Goal: Task Accomplishment & Management: Manage account settings

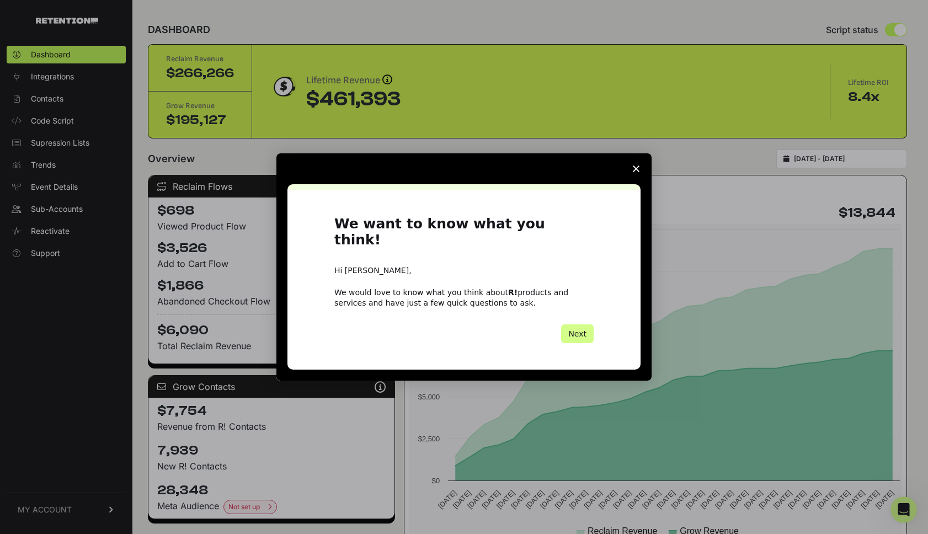
click at [637, 172] on polygon "Close survey" at bounding box center [636, 169] width 7 height 7
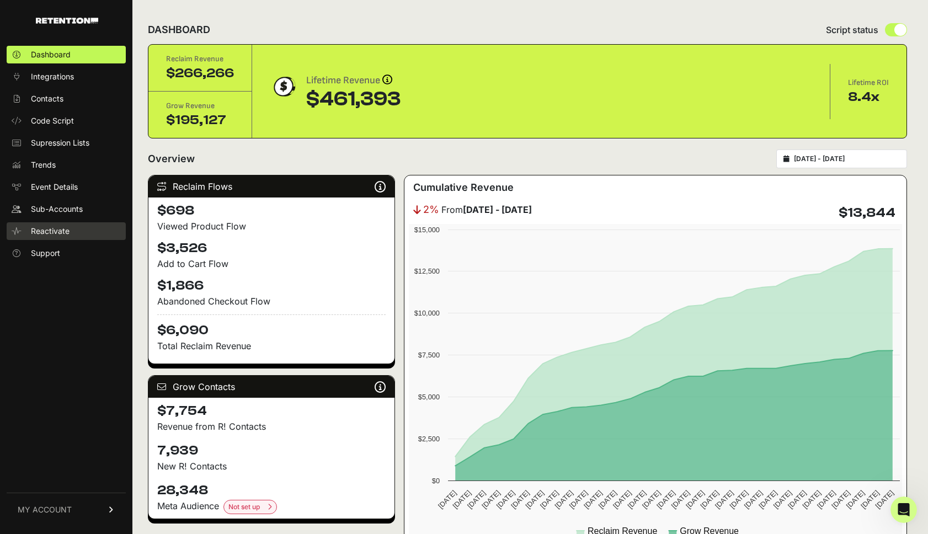
click at [55, 234] on span "Reactivate" at bounding box center [50, 231] width 39 height 11
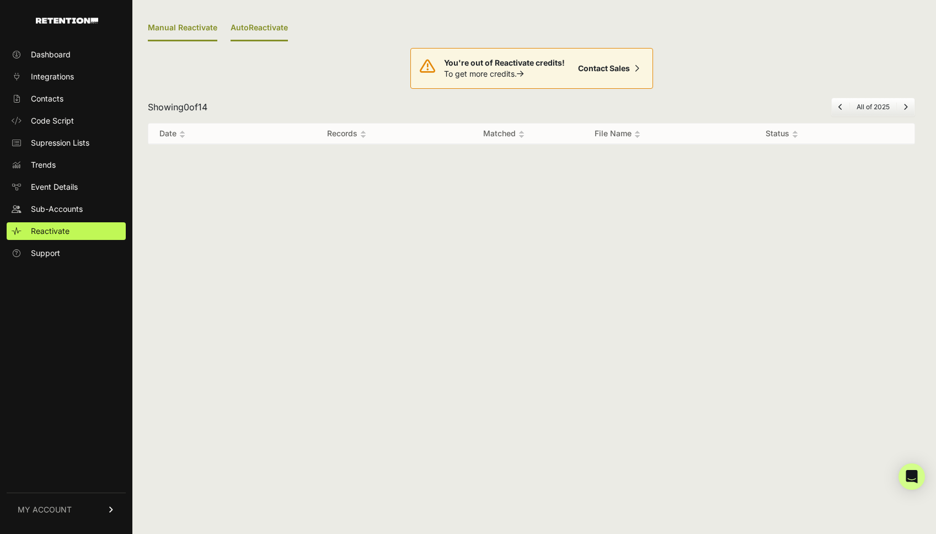
click at [260, 24] on link "AutoReactivate" at bounding box center [259, 28] width 57 height 26
